Goal: Task Accomplishment & Management: Use online tool/utility

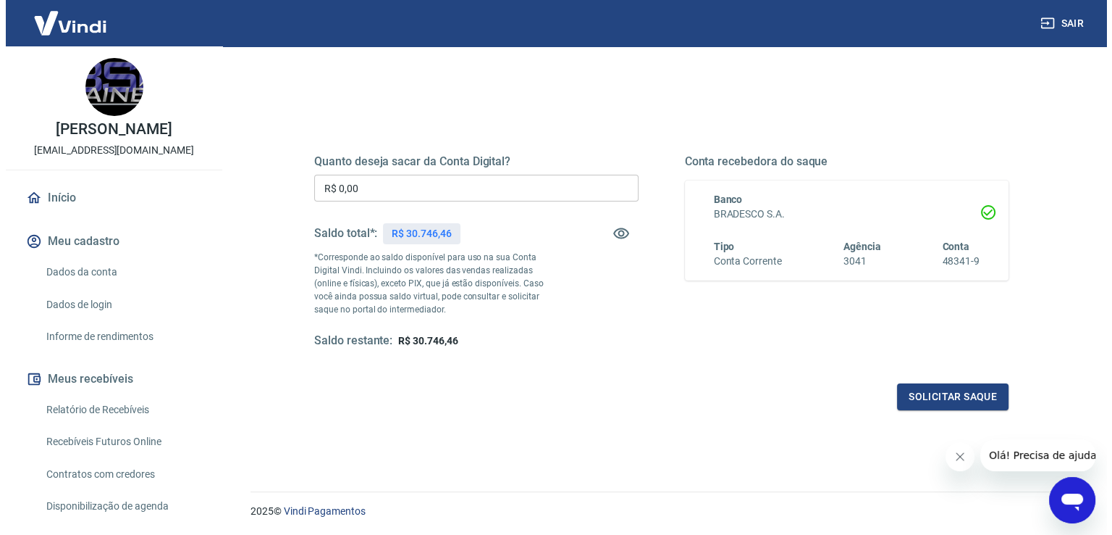
scroll to position [181, 0]
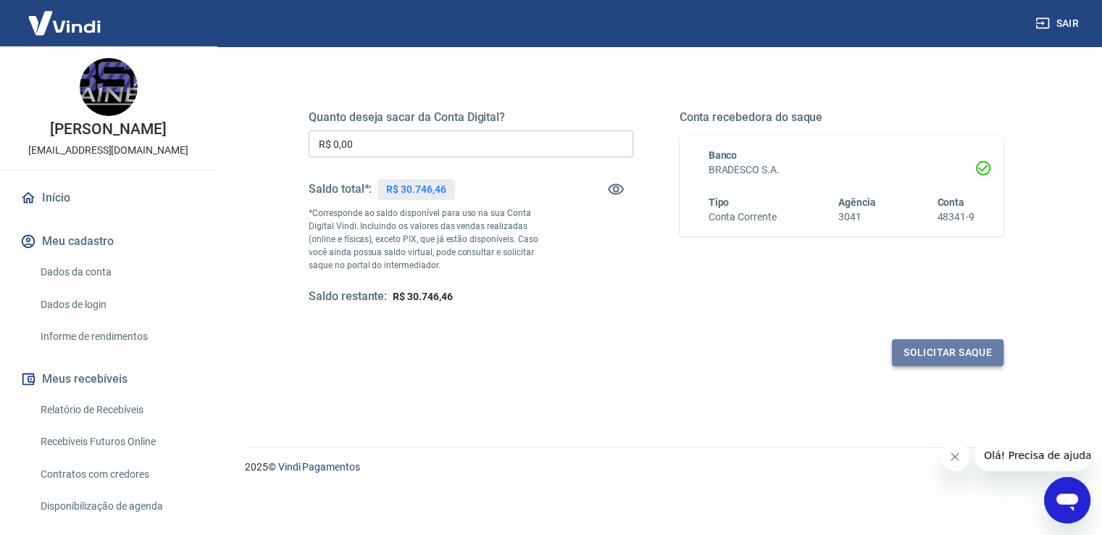
click at [956, 351] on button "Solicitar saque" at bounding box center [948, 352] width 112 height 27
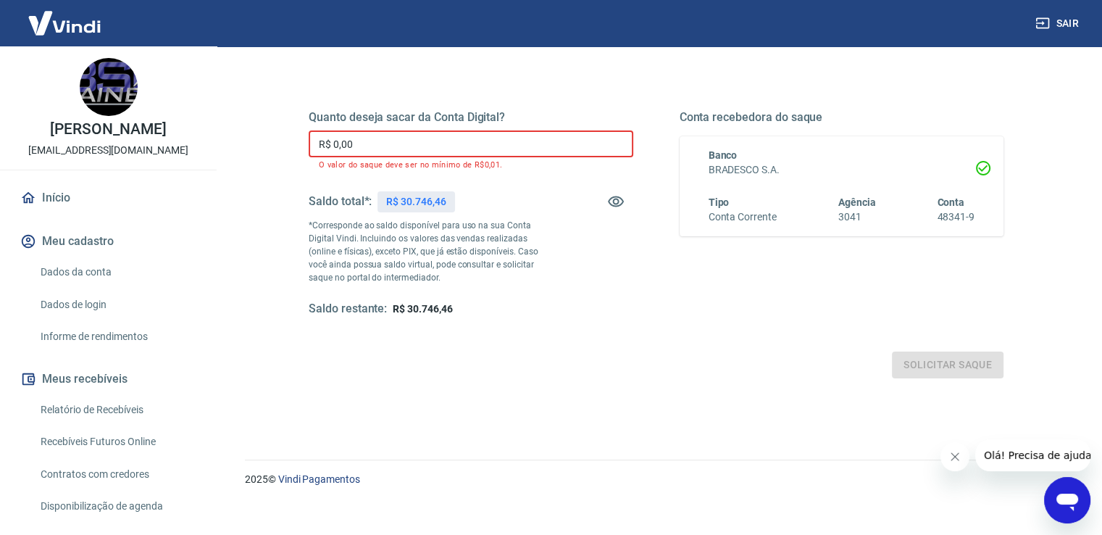
click at [382, 148] on input "R$ 0,00" at bounding box center [471, 143] width 324 height 27
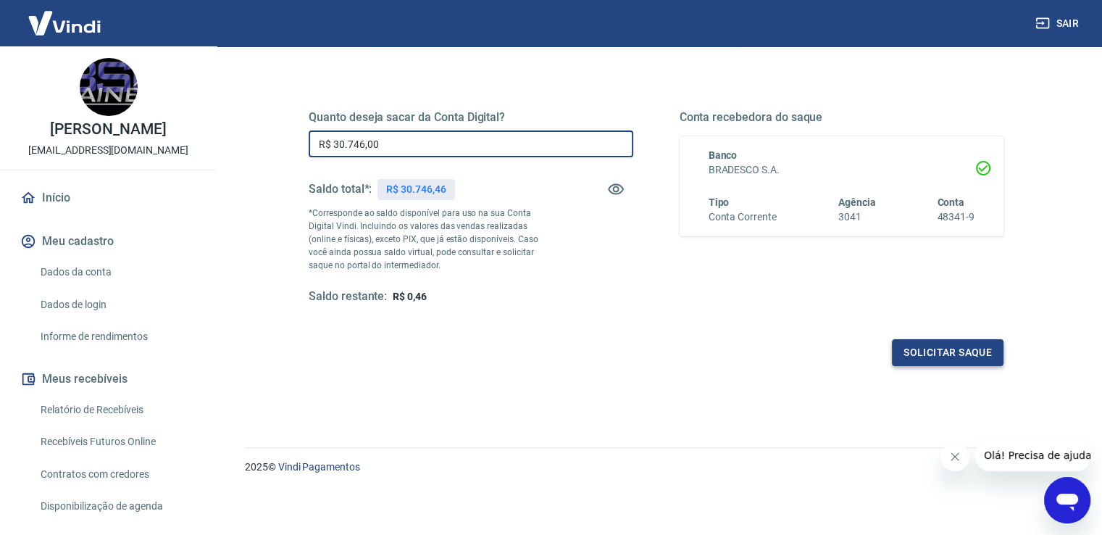
type input "R$ 30.746,00"
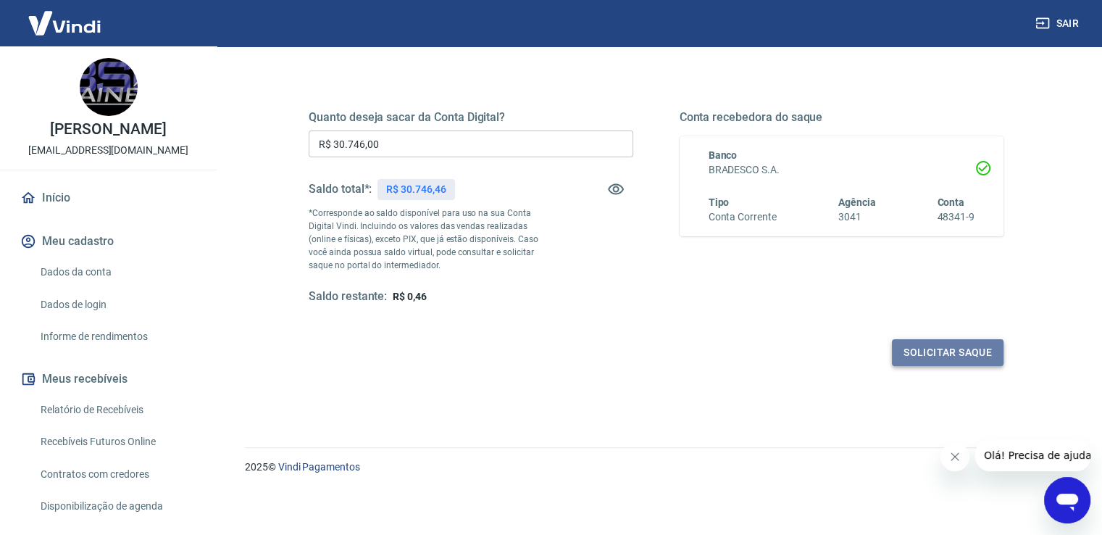
click at [956, 353] on button "Solicitar saque" at bounding box center [948, 352] width 112 height 27
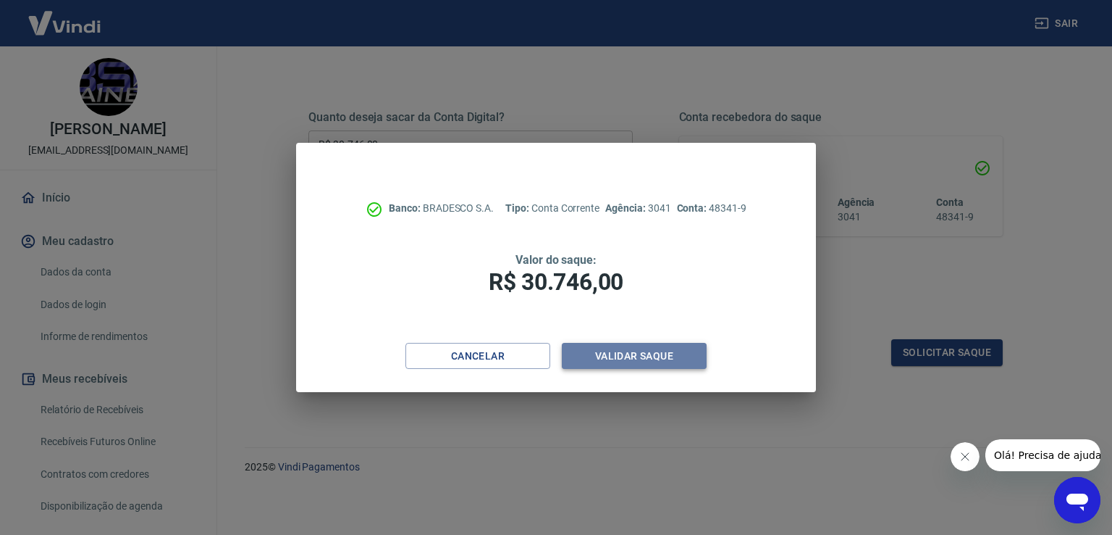
click at [632, 354] on button "Validar saque" at bounding box center [634, 356] width 145 height 27
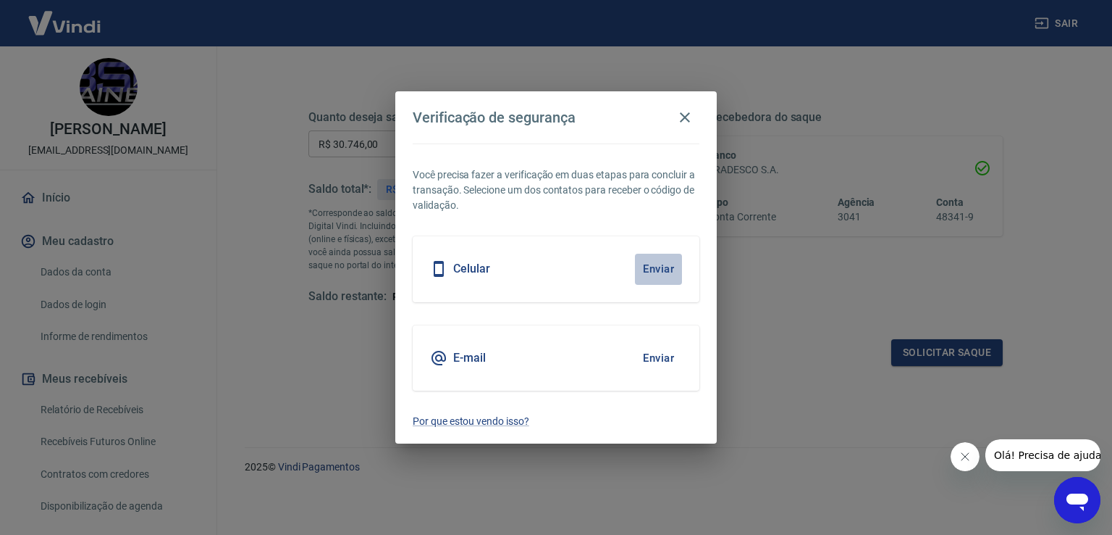
click at [657, 266] on button "Enviar" at bounding box center [658, 268] width 47 height 30
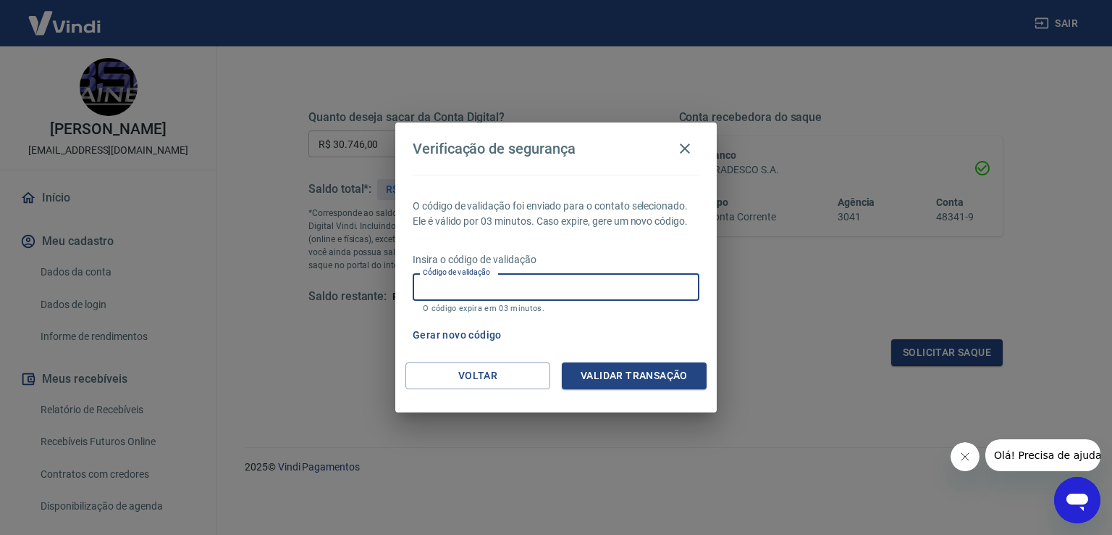
click at [529, 283] on input "Código de validação" at bounding box center [556, 286] width 287 height 27
click at [598, 279] on input "Código de validação" at bounding box center [556, 286] width 287 height 27
click at [641, 332] on div "Gerar novo código" at bounding box center [553, 335] width 293 height 27
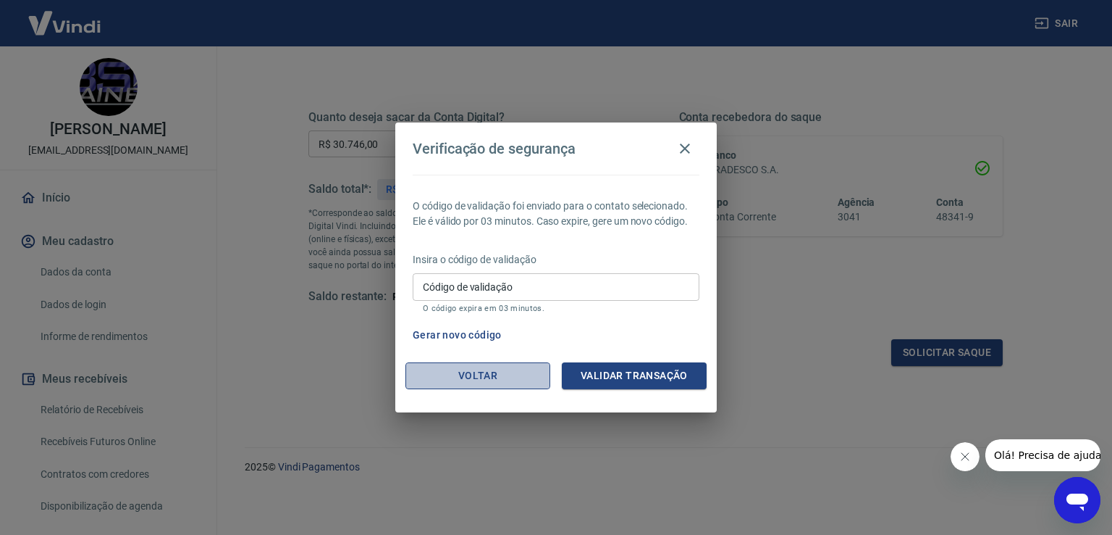
click at [471, 375] on button "Voltar" at bounding box center [478, 375] width 145 height 27
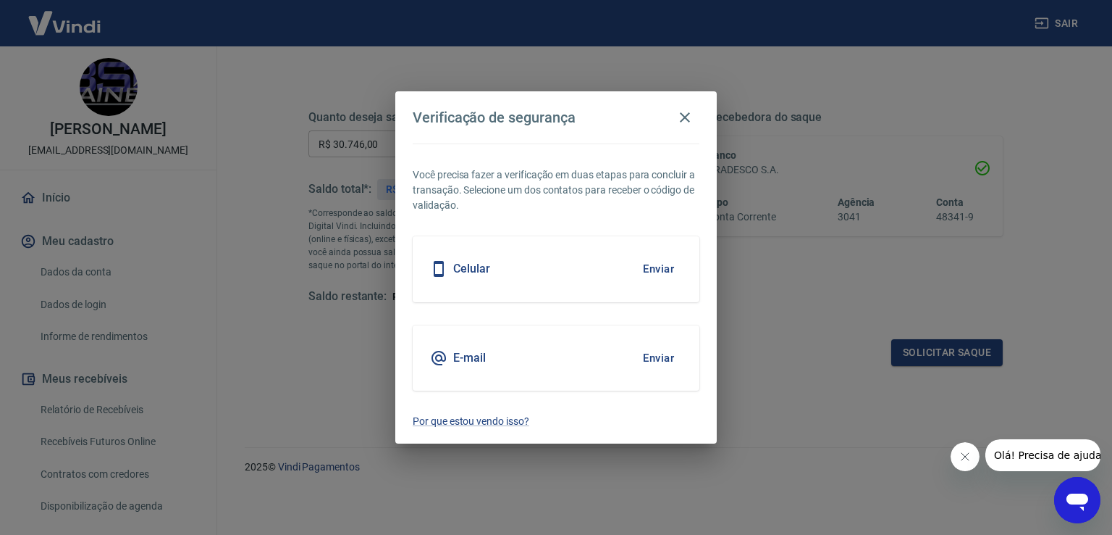
click at [662, 357] on button "Enviar" at bounding box center [658, 358] width 47 height 30
click at [660, 353] on button "Enviar" at bounding box center [658, 358] width 47 height 30
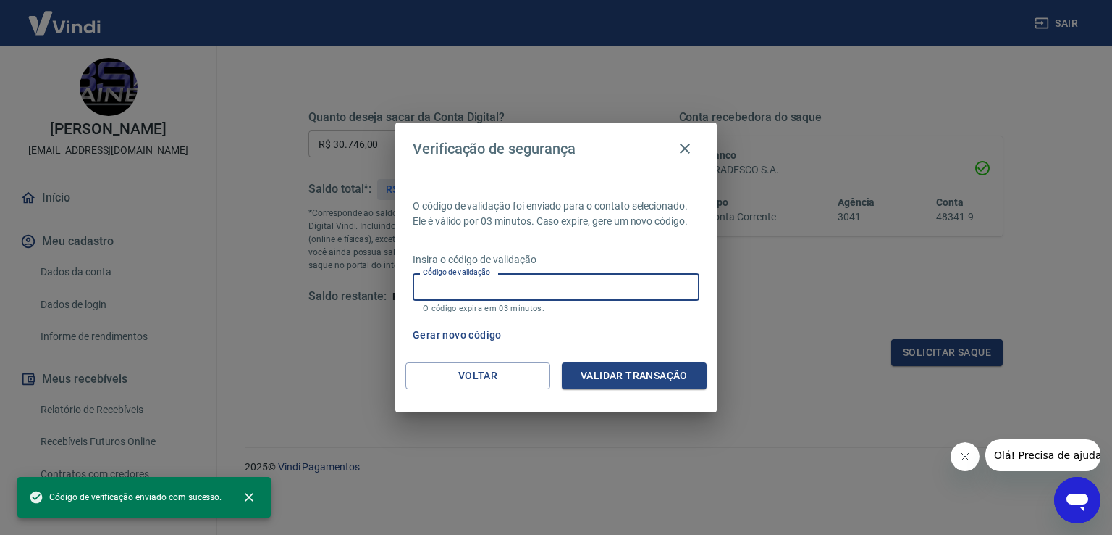
click at [426, 288] on input "Código de validação" at bounding box center [556, 286] width 287 height 27
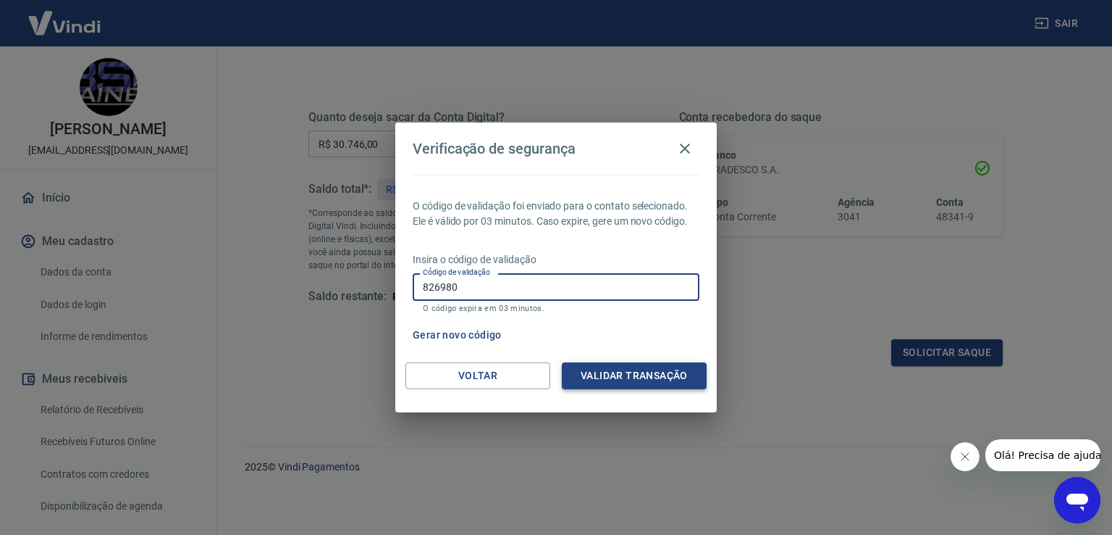
type input "826980"
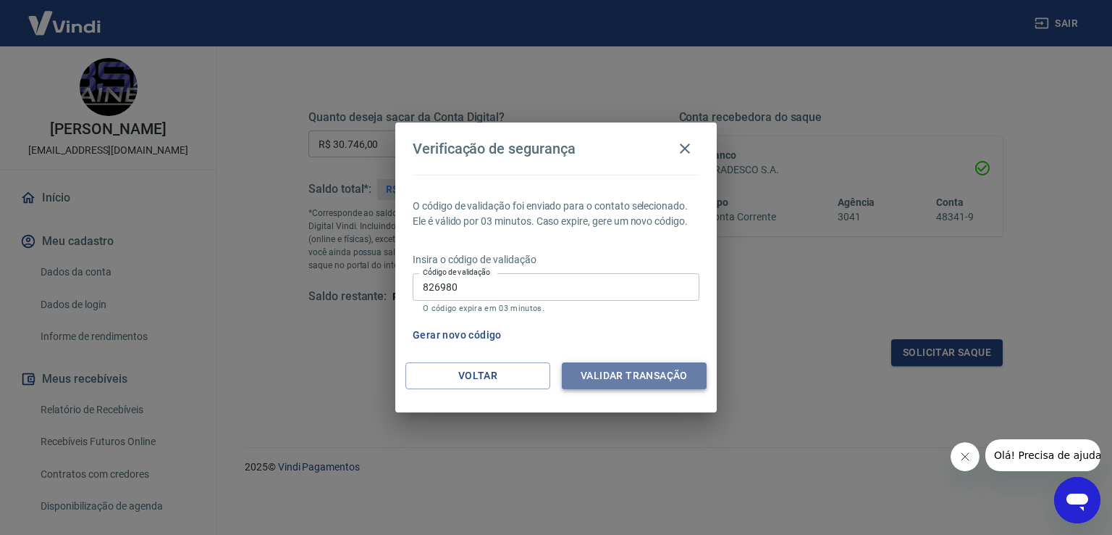
click at [642, 380] on button "Validar transação" at bounding box center [634, 375] width 145 height 27
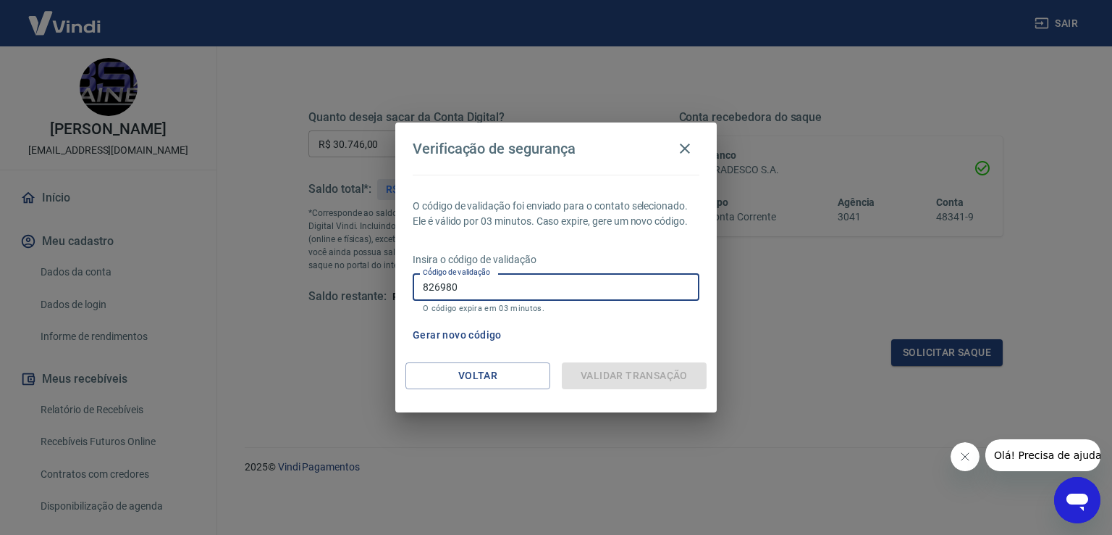
click at [498, 285] on input "826980" at bounding box center [556, 286] width 287 height 27
click at [605, 369] on div "Validar transação" at bounding box center [634, 375] width 145 height 27
click at [611, 339] on div "Gerar novo código" at bounding box center [553, 335] width 293 height 27
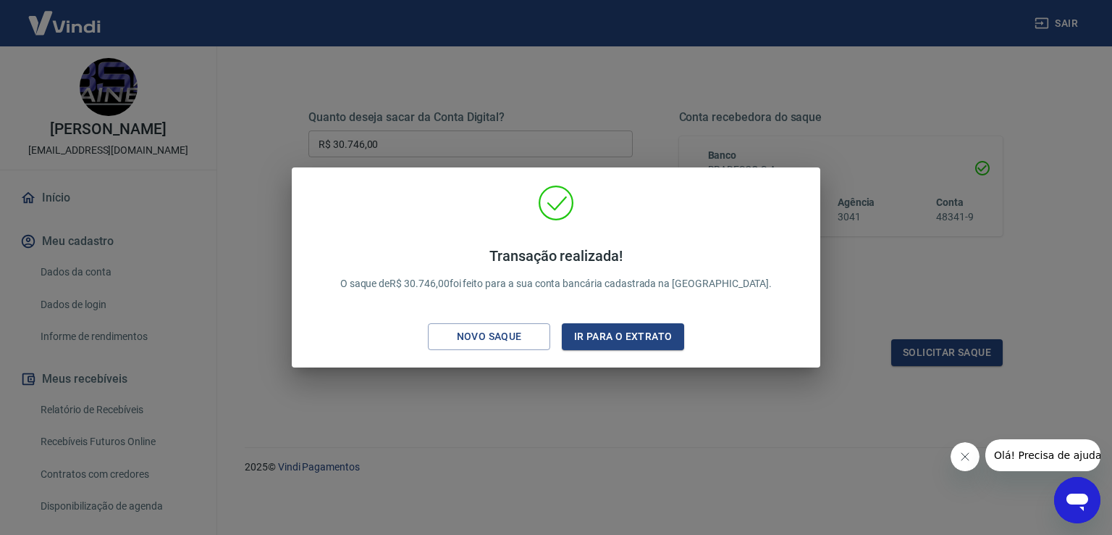
click at [690, 435] on div "Transação realizada! O saque de R$ 30.746,00 foi feito para a sua conta bancári…" at bounding box center [556, 267] width 1112 height 535
